Goal: Task Accomplishment & Management: Manage account settings

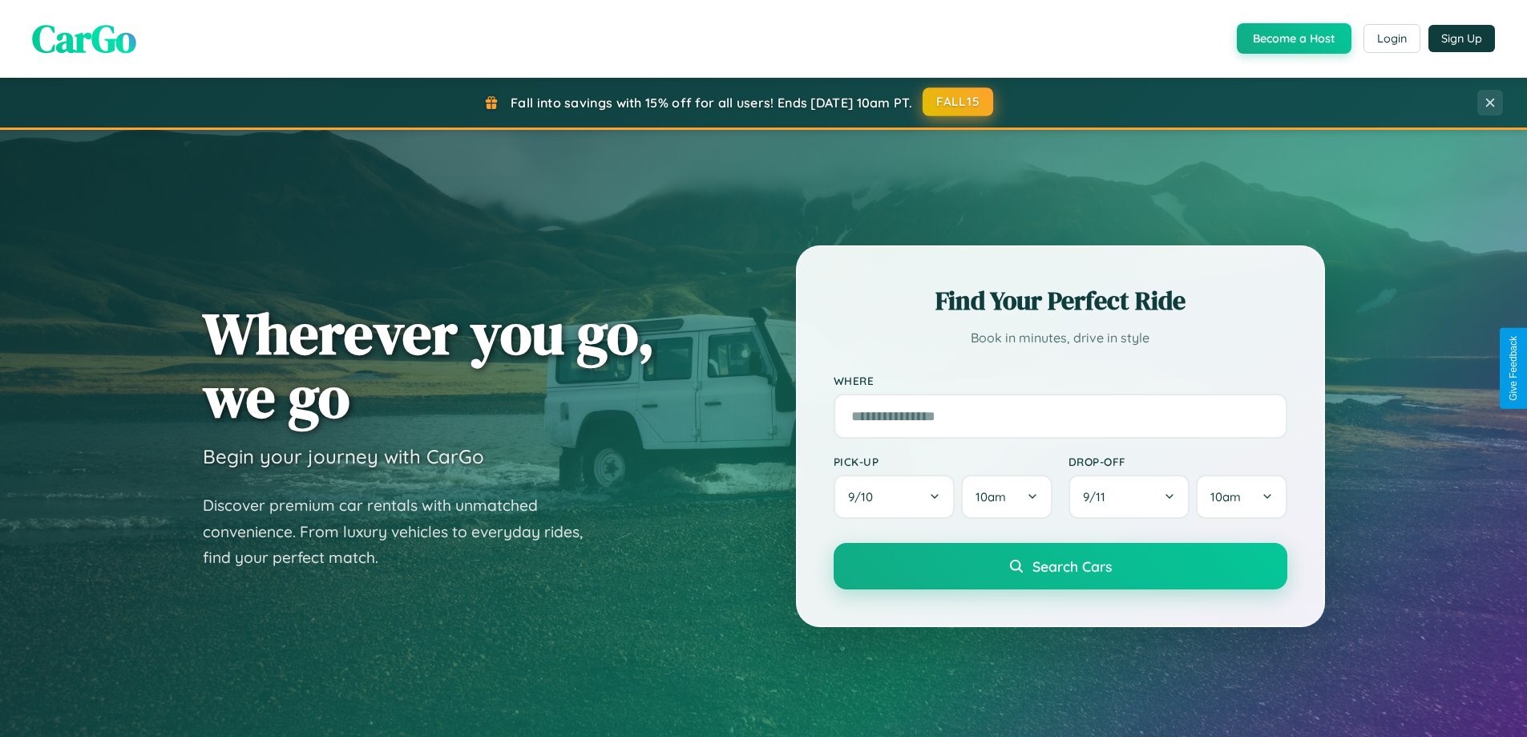
click at [959, 102] on button "FALL15" at bounding box center [958, 101] width 71 height 29
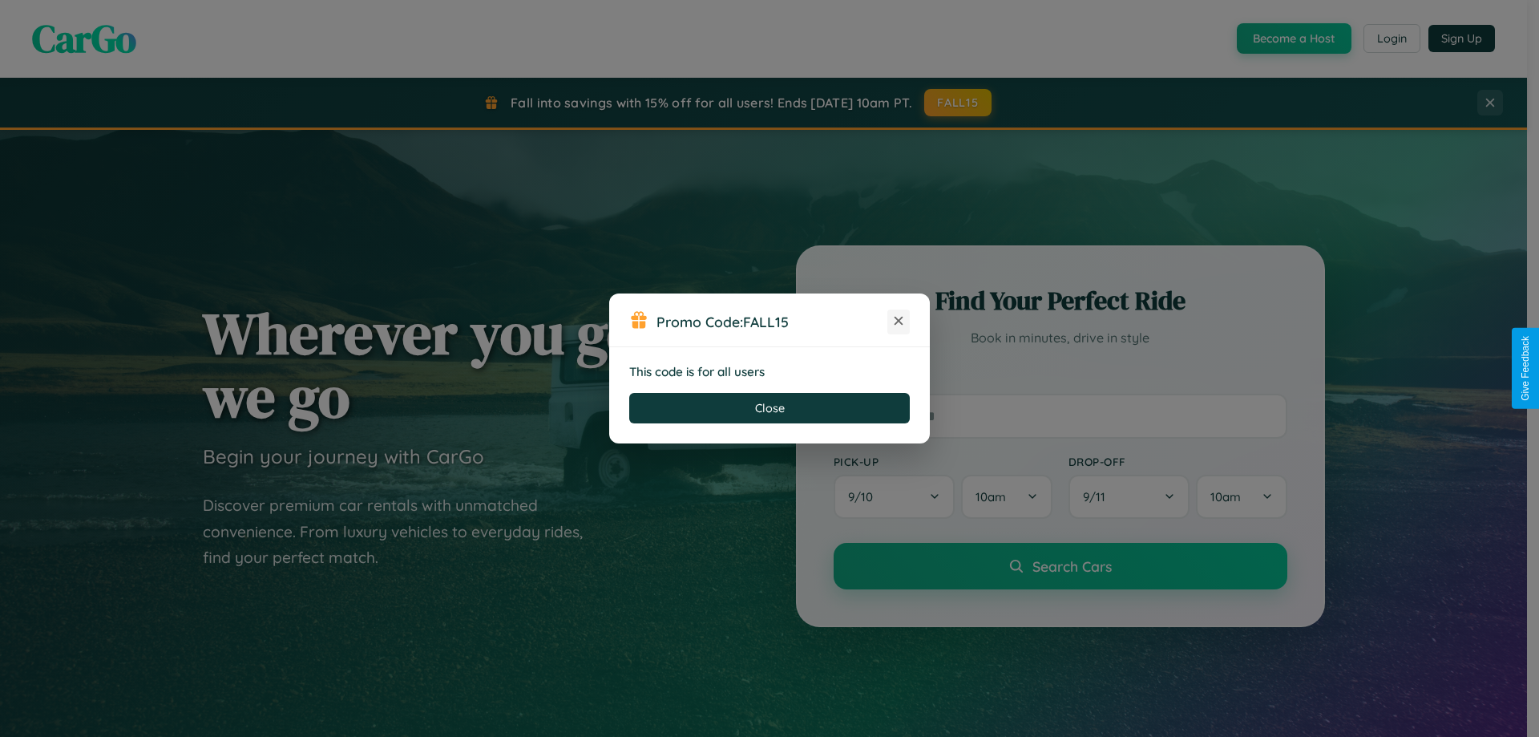
click at [899, 321] on icon at bounding box center [899, 321] width 16 height 16
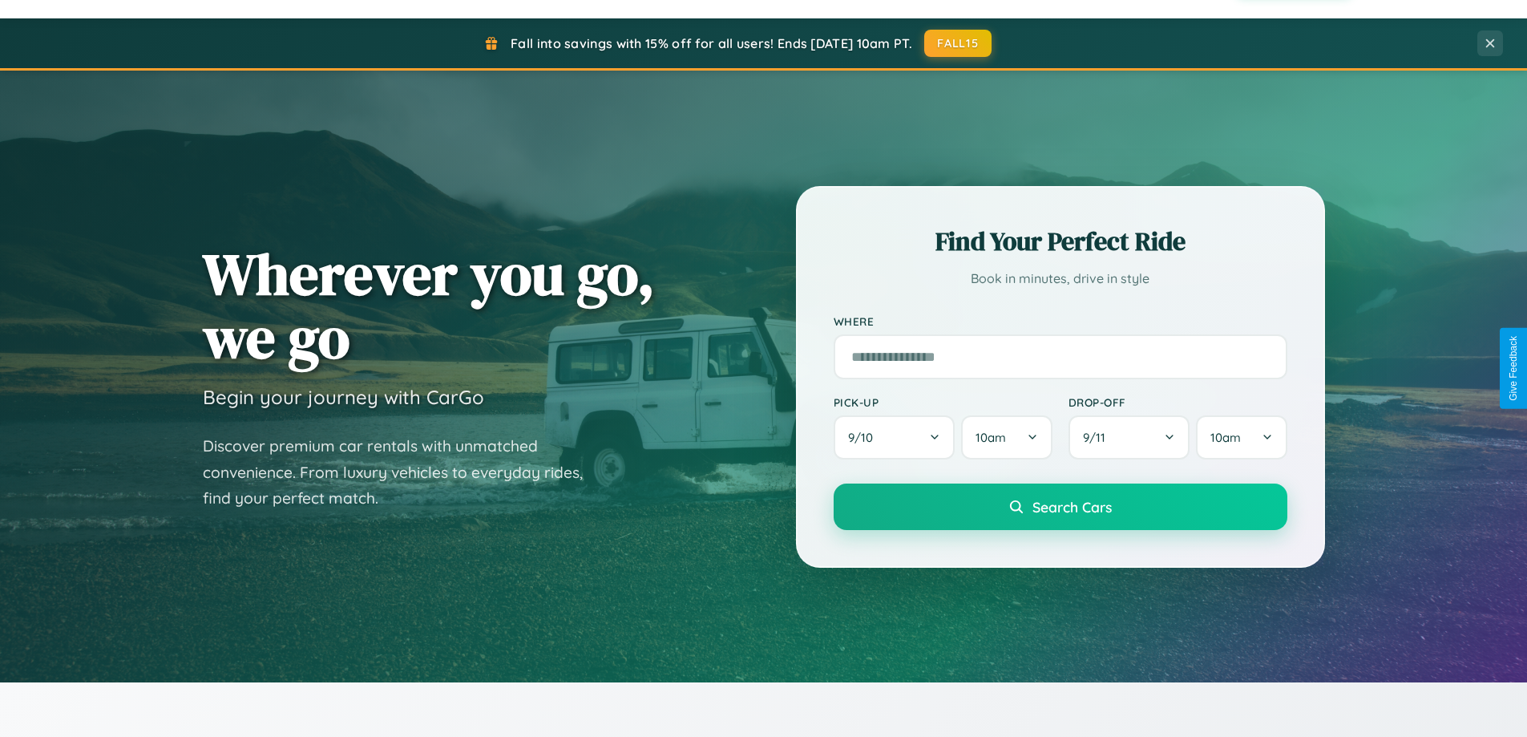
scroll to position [691, 0]
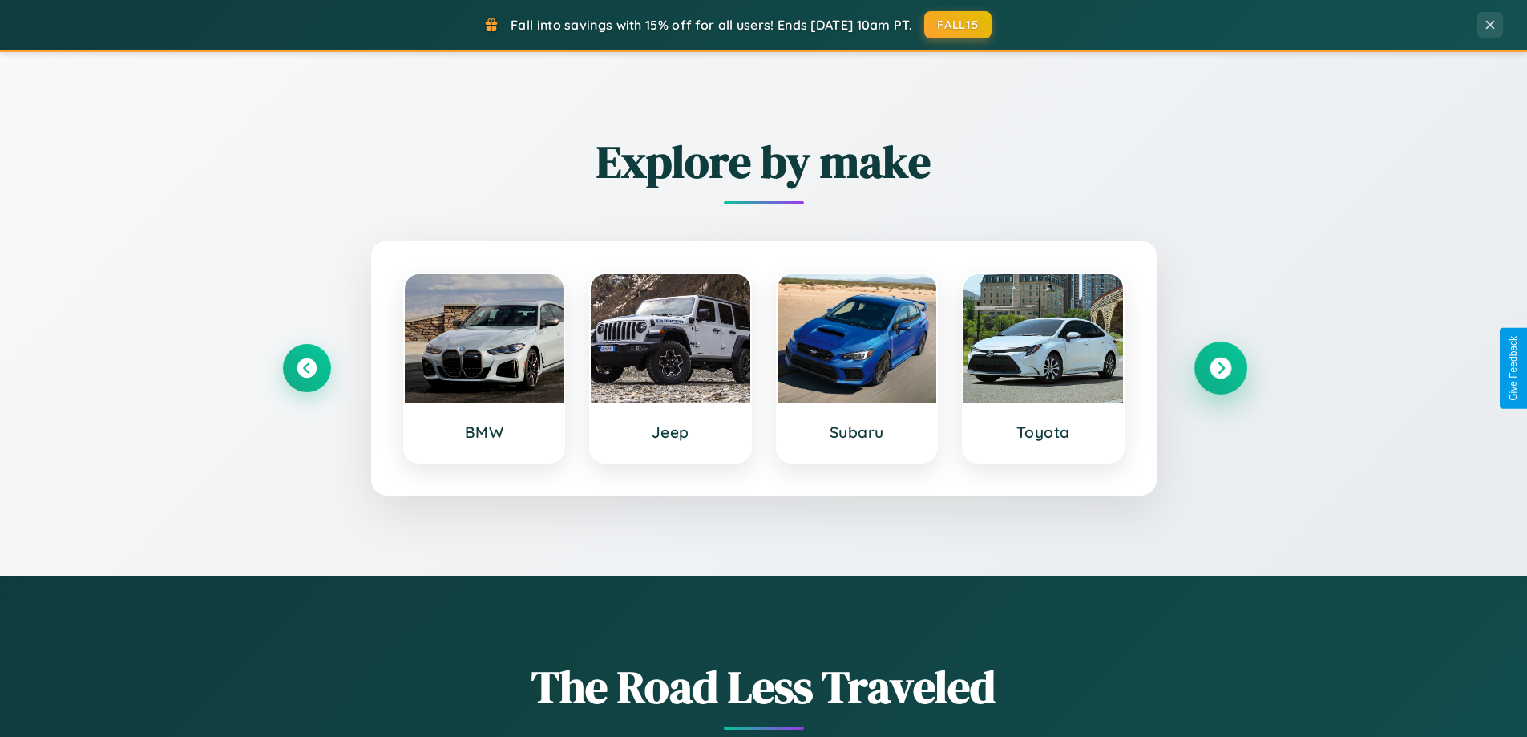
click at [1220, 368] on icon at bounding box center [1221, 369] width 22 height 22
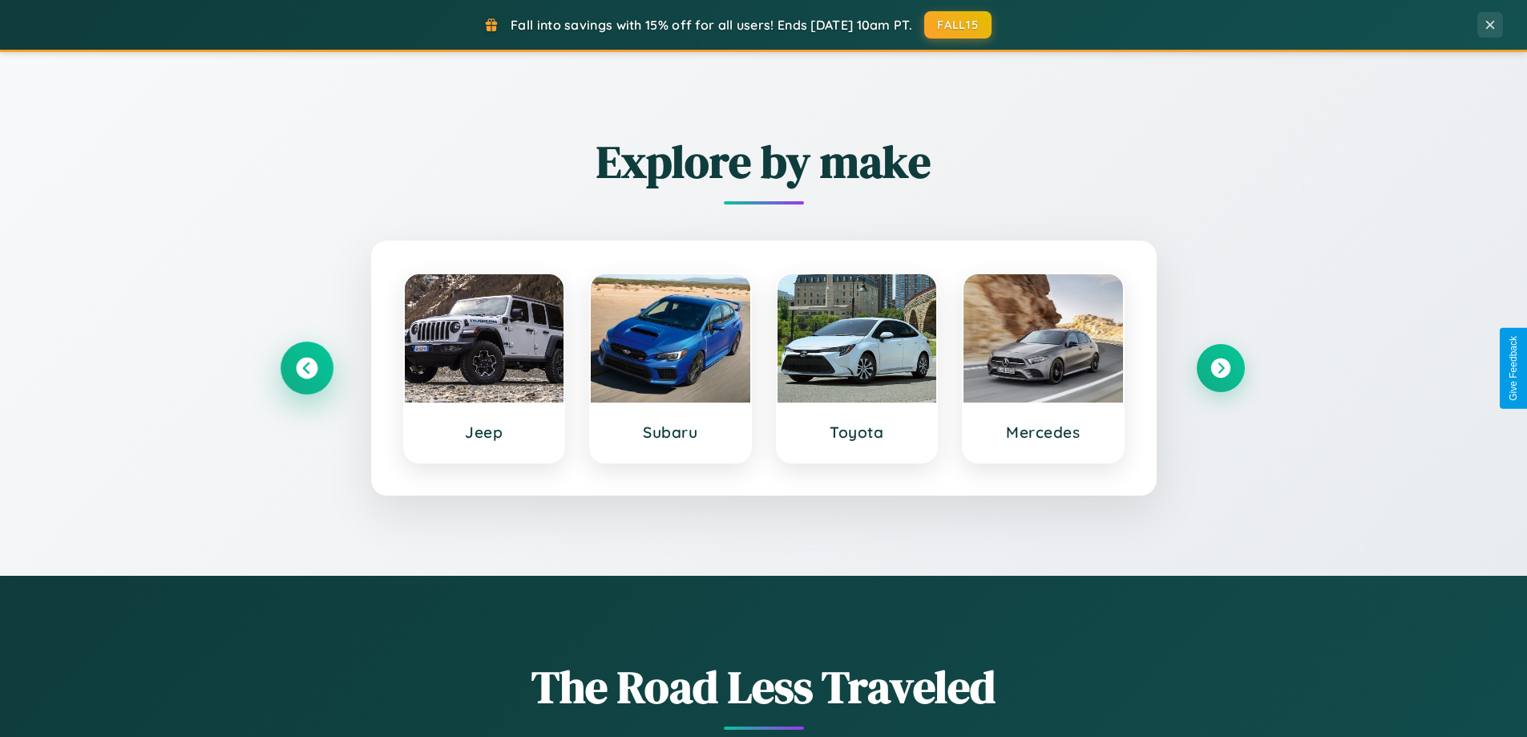
click at [306, 368] on icon at bounding box center [307, 369] width 22 height 22
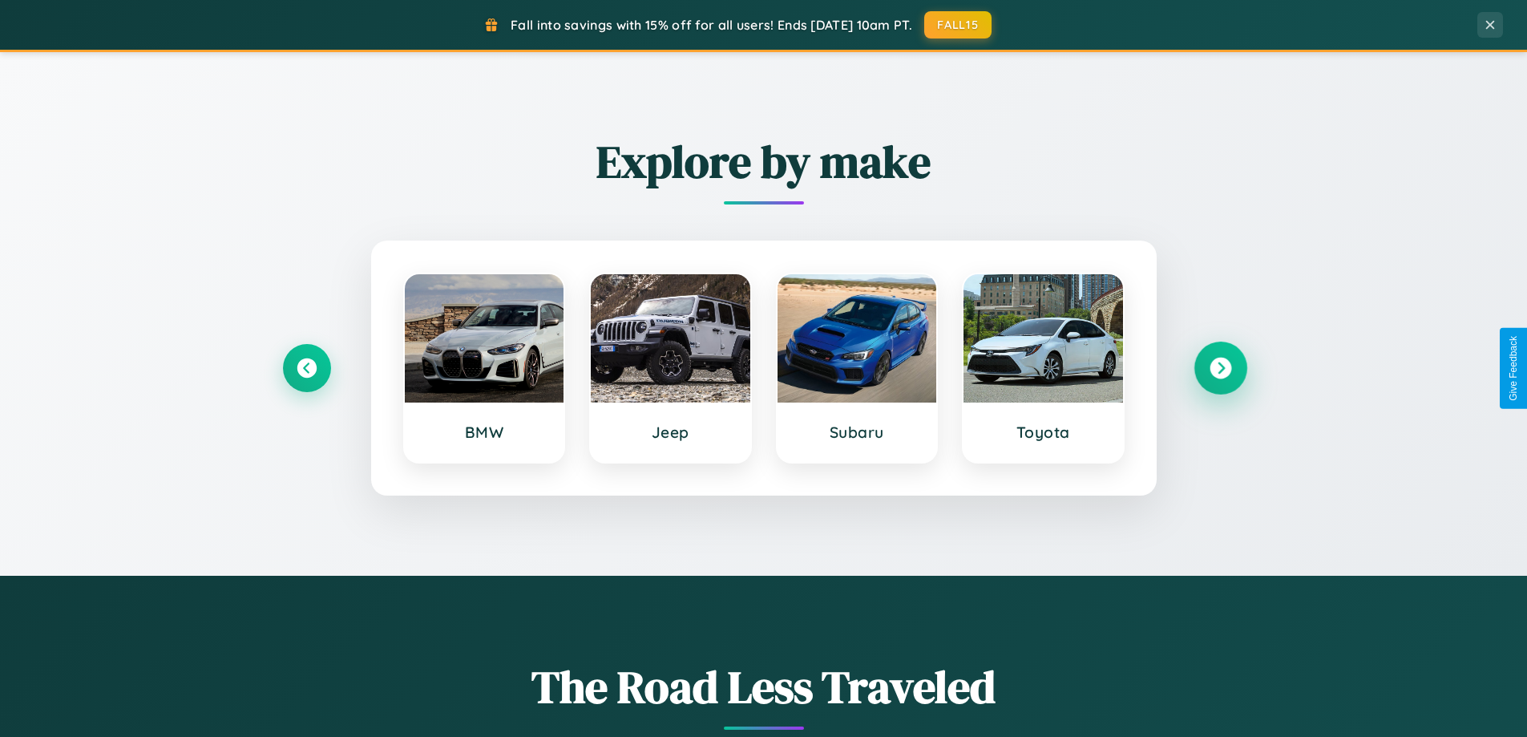
click at [1220, 368] on icon at bounding box center [1221, 369] width 22 height 22
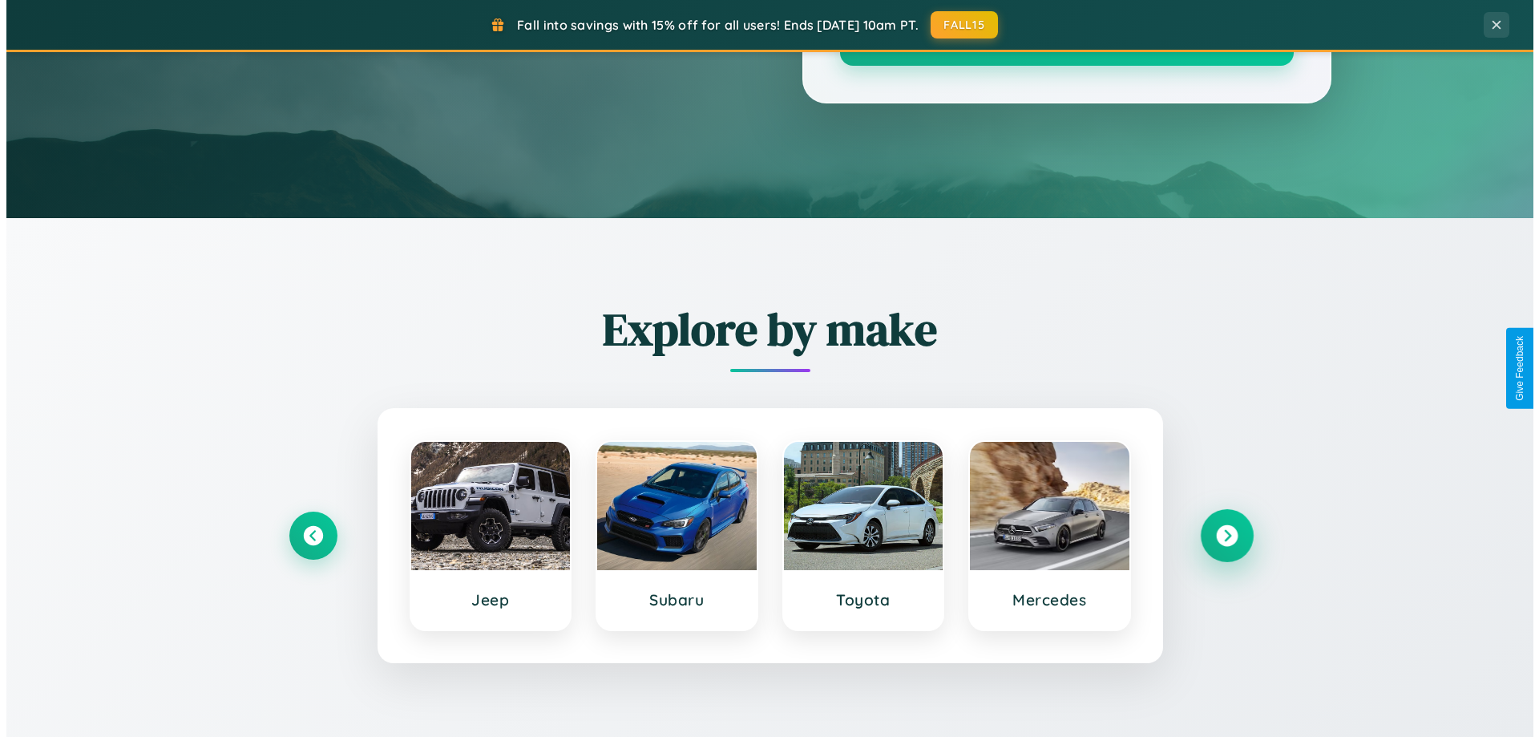
scroll to position [0, 0]
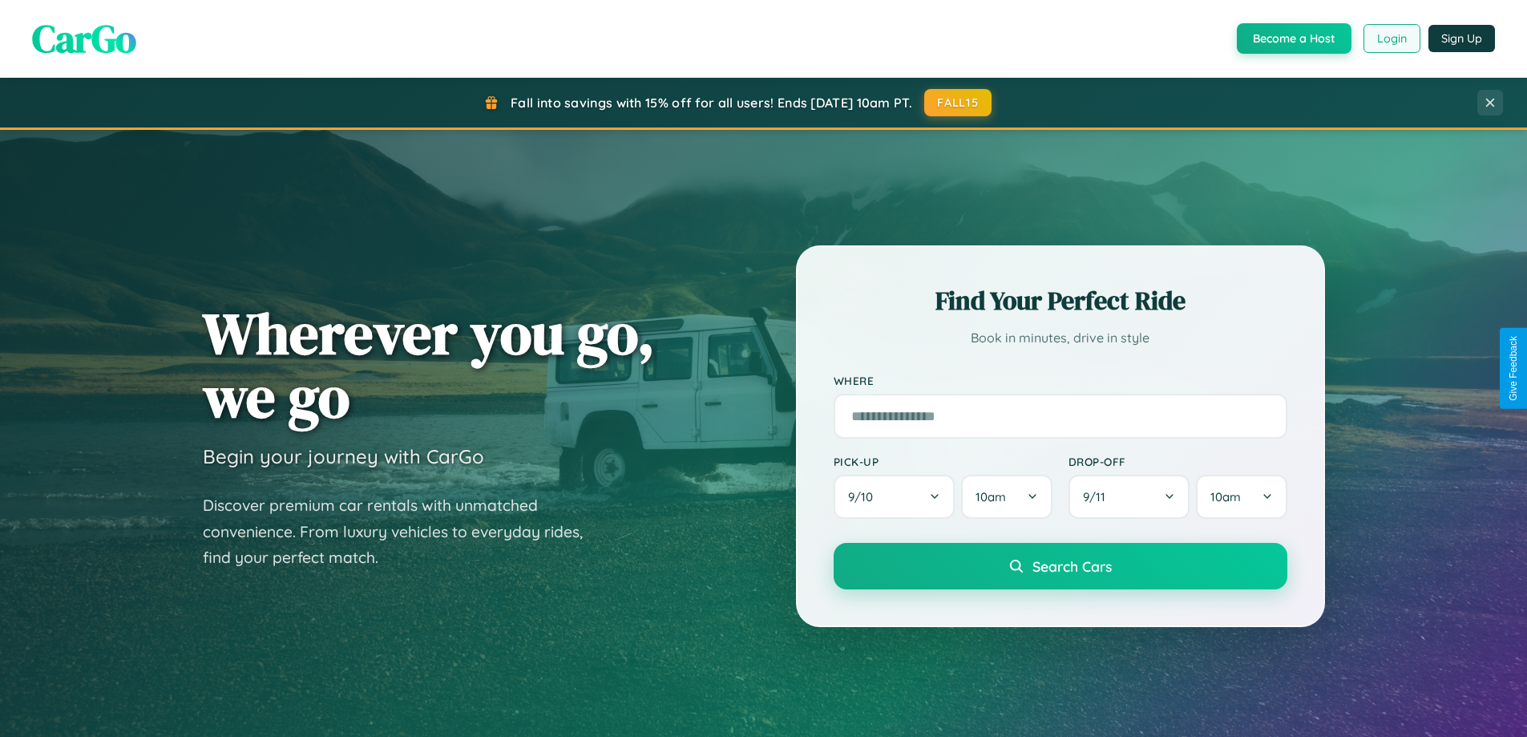
click at [1391, 38] on button "Login" at bounding box center [1392, 38] width 57 height 29
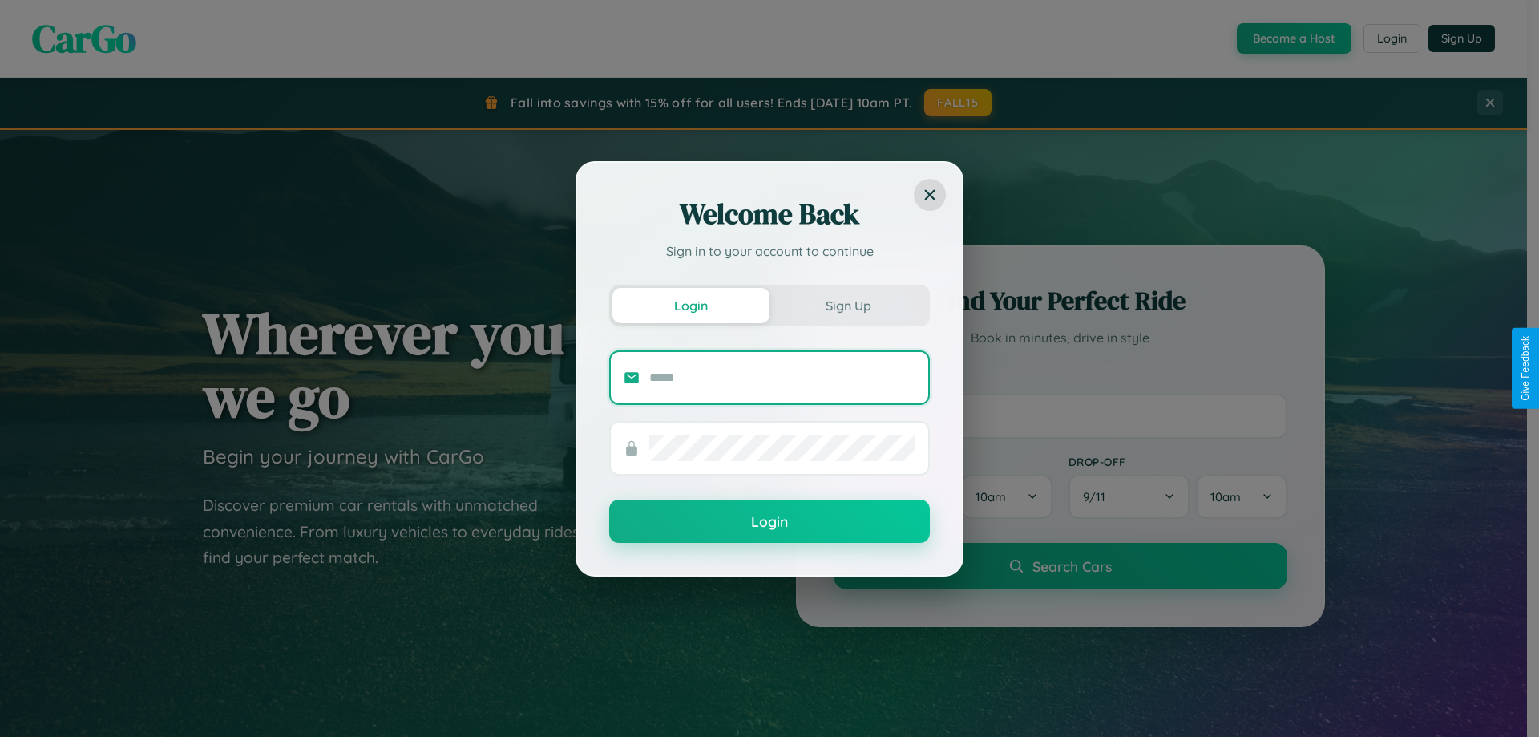
click at [782, 377] on input "text" at bounding box center [782, 378] width 266 height 26
type input "**********"
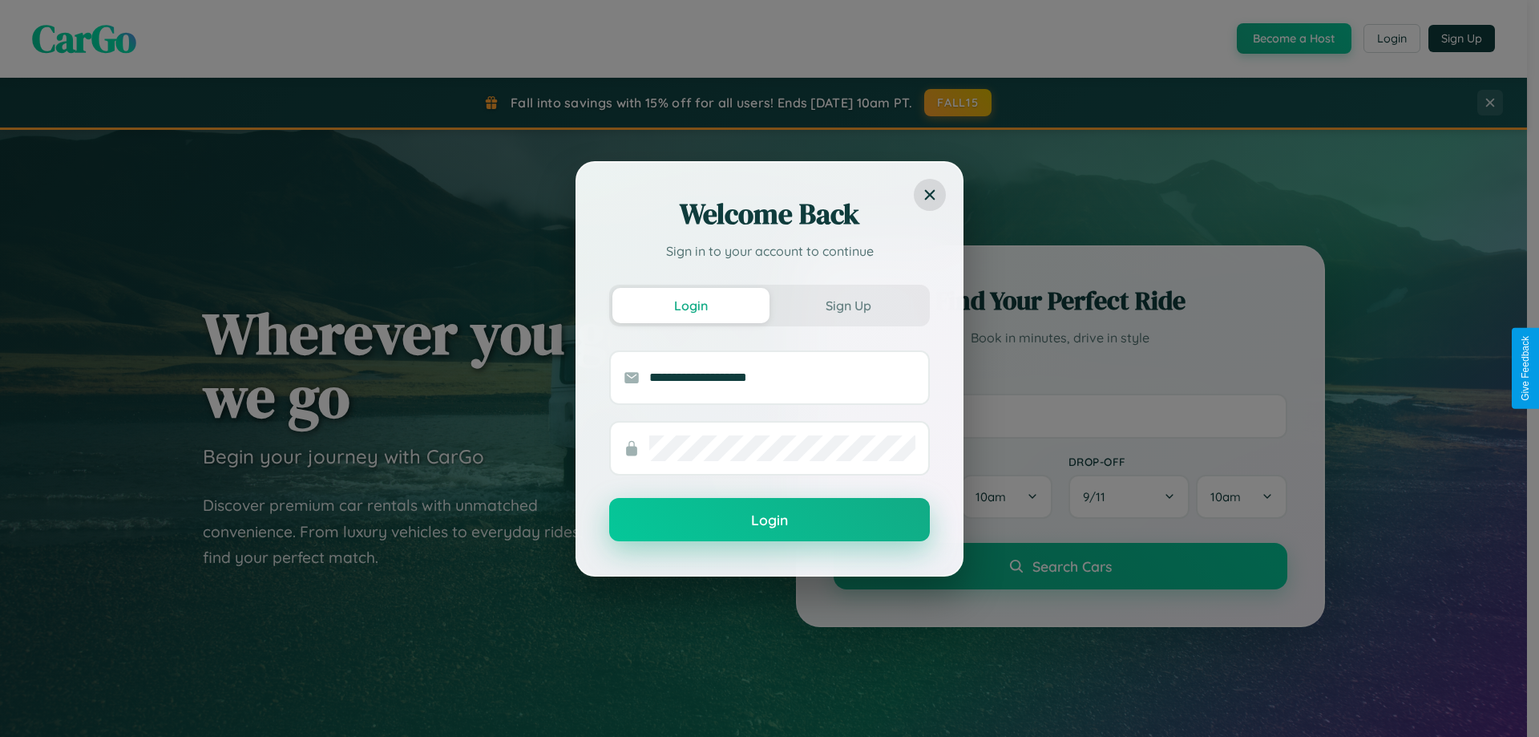
click at [770, 520] on button "Login" at bounding box center [769, 519] width 321 height 43
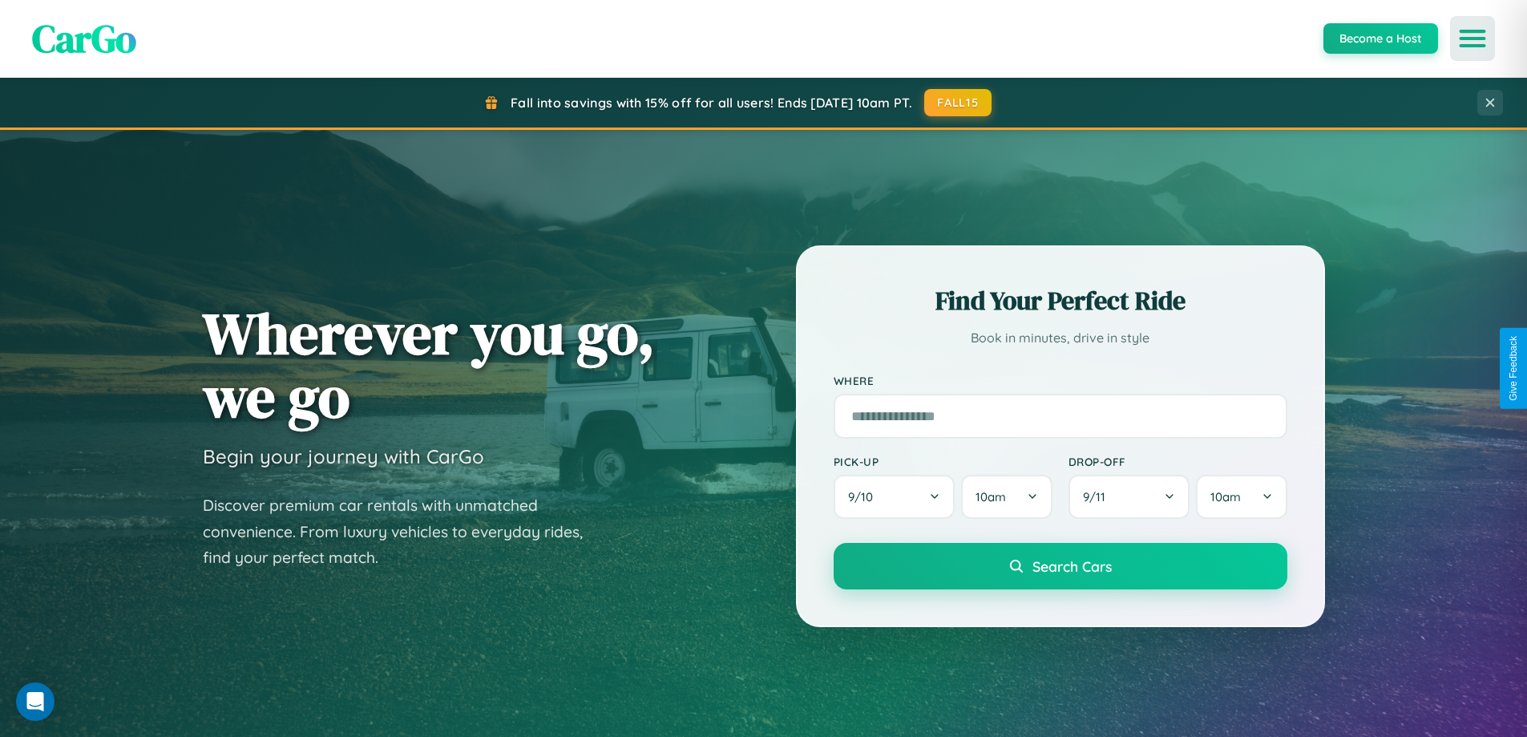
click at [1473, 38] on icon "Open menu" at bounding box center [1472, 38] width 23 height 14
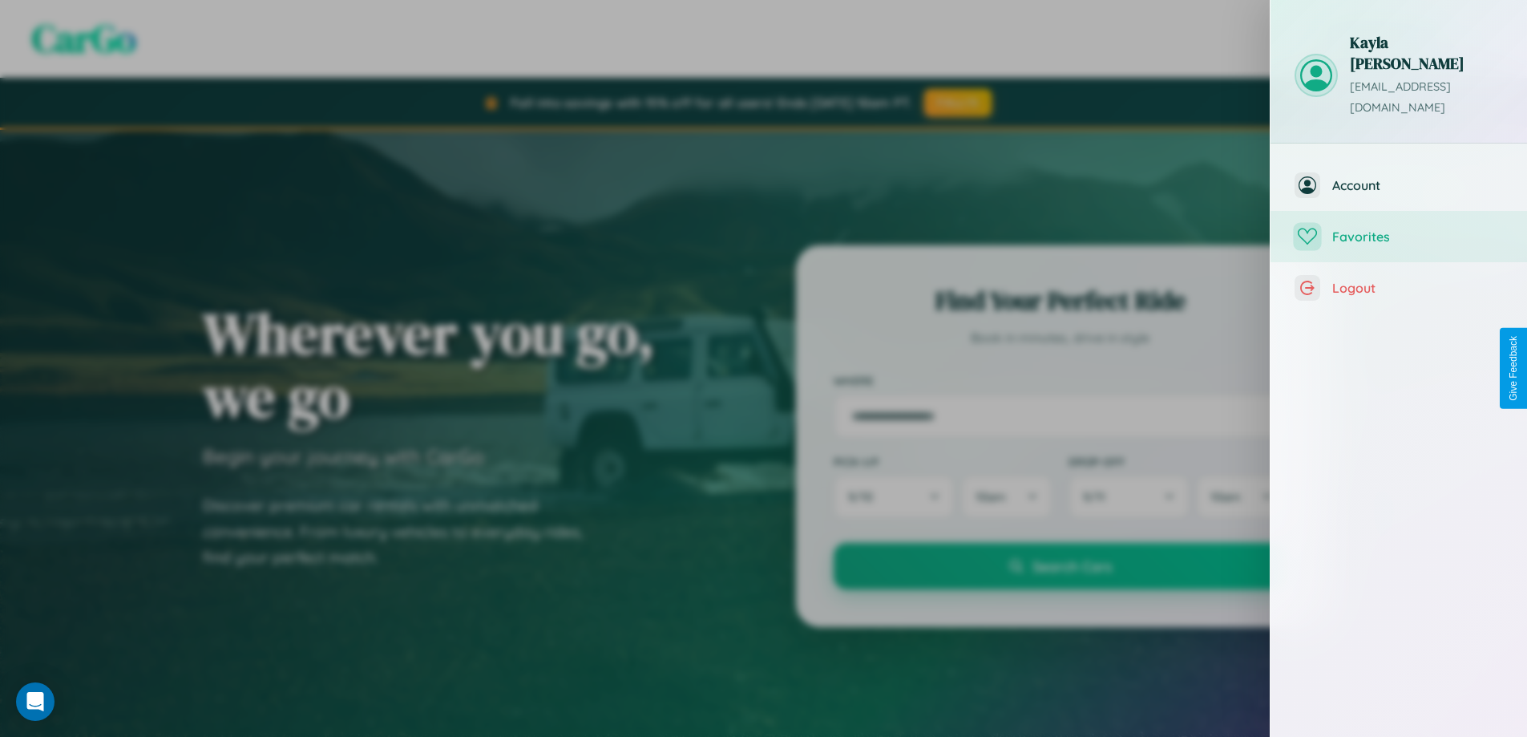
click at [1399, 228] on span "Favorites" at bounding box center [1417, 236] width 171 height 16
